Goal: Task Accomplishment & Management: Use online tool/utility

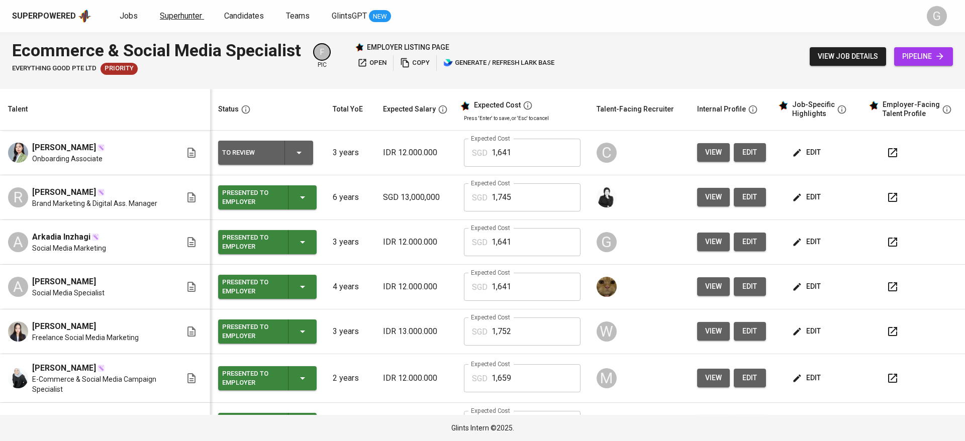
click at [184, 12] on span "Superhunter" at bounding box center [181, 16] width 42 height 10
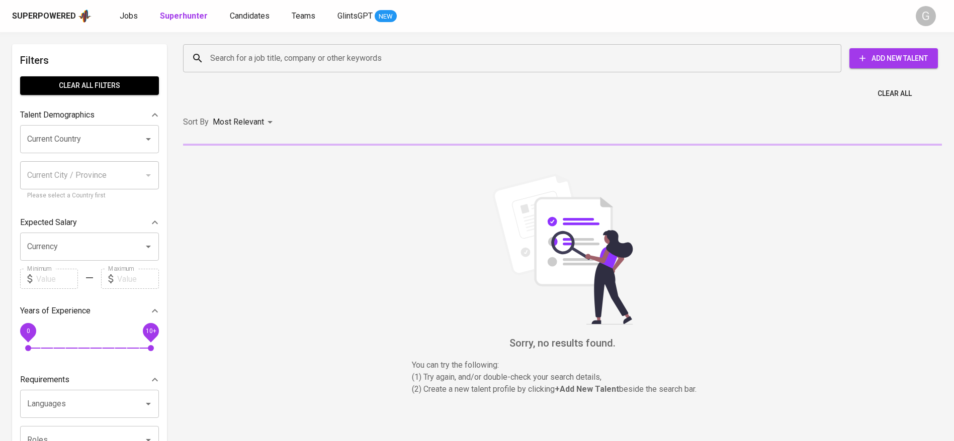
click at [268, 47] on div "Search for a job title, company or other keywords" at bounding box center [512, 58] width 658 height 28
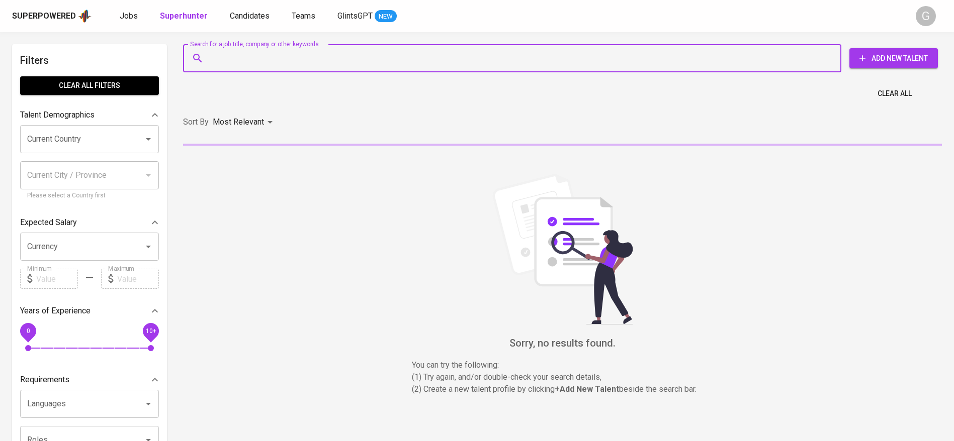
paste input "[EMAIL_ADDRESS][DOMAIN_NAME]"
type input "[EMAIL_ADDRESS][DOMAIN_NAME]"
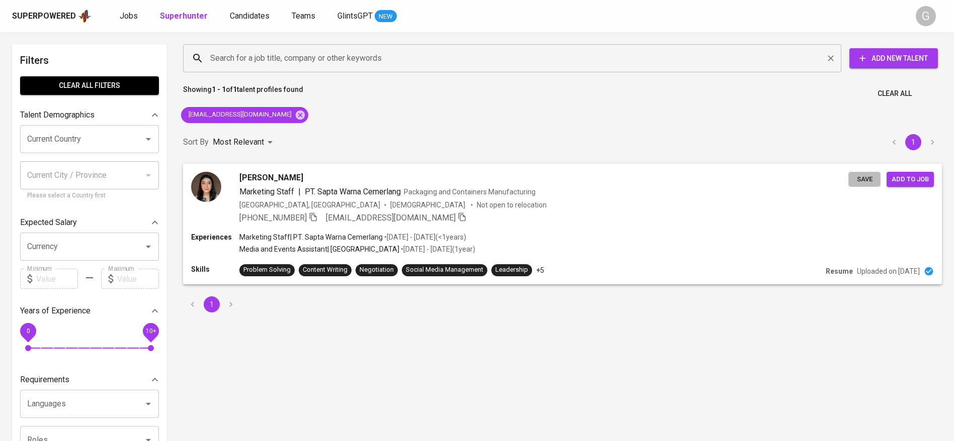
drag, startPoint x: 859, startPoint y: 182, endPoint x: 590, endPoint y: 61, distance: 294.8
click at [859, 182] on span "Save" at bounding box center [864, 180] width 22 height 12
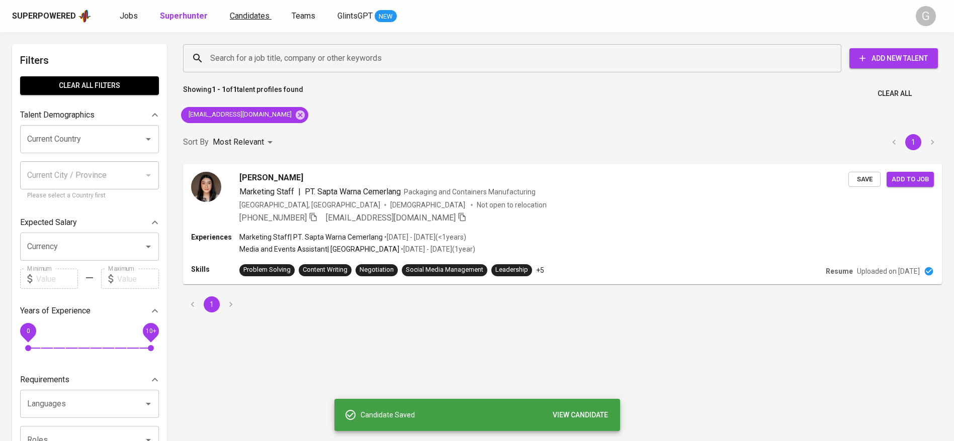
click at [252, 16] on span "Candidates" at bounding box center [250, 16] width 40 height 10
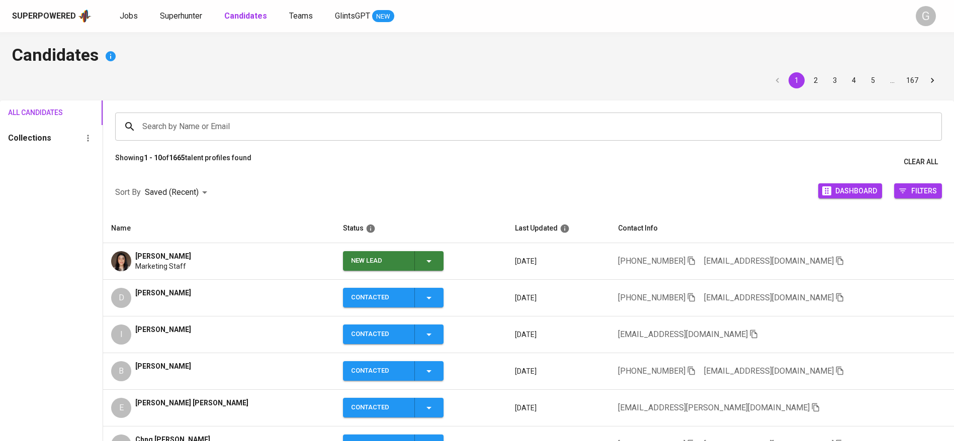
click at [425, 263] on icon "button" at bounding box center [429, 261] width 12 height 12
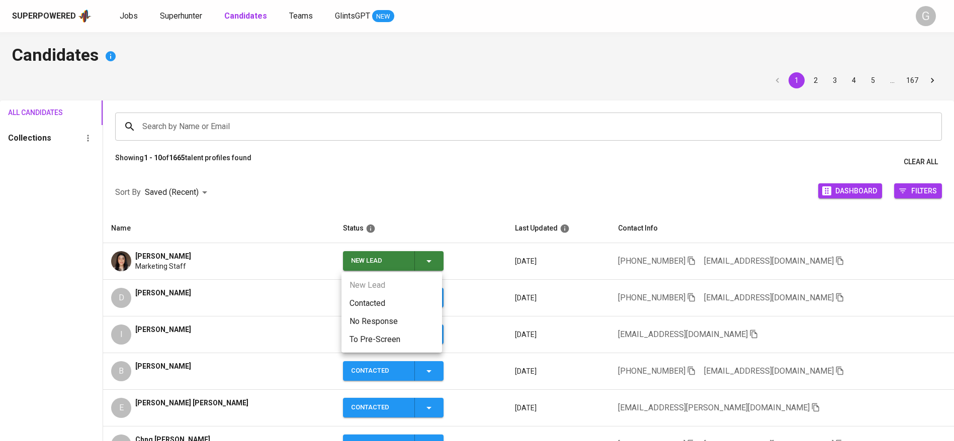
click at [410, 305] on li "Contacted" at bounding box center [391, 304] width 101 height 18
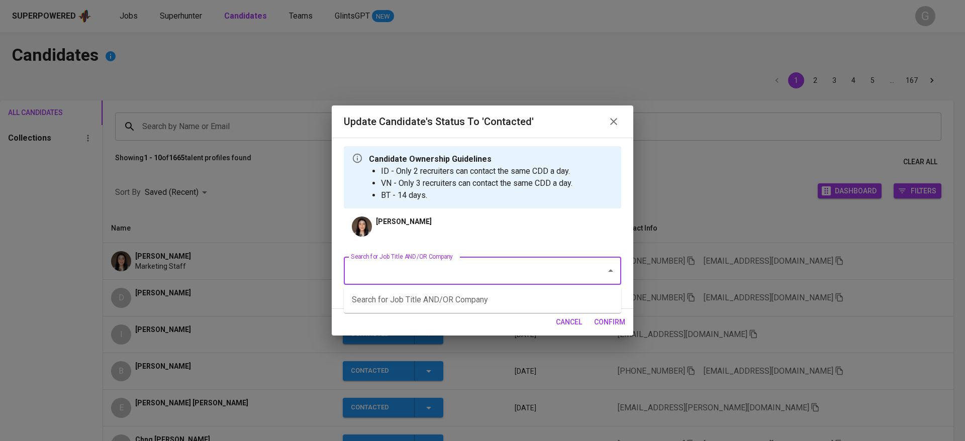
click at [461, 266] on input "Search for Job Title AND/OR Company" at bounding box center [468, 270] width 240 height 19
type input "everything good"
click at [488, 294] on li "Ecommerce & Social Media Specialist (Everything good Pte Ltd)" at bounding box center [483, 300] width 278 height 18
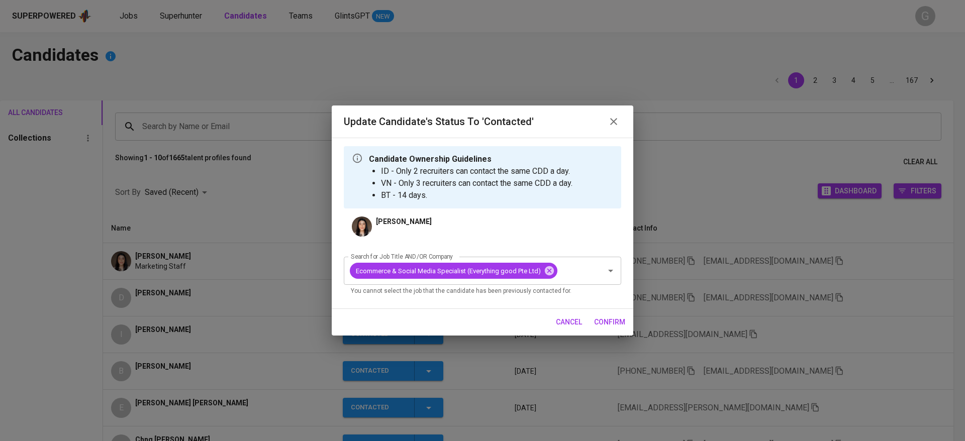
click at [606, 316] on span "confirm" at bounding box center [609, 322] width 31 height 13
